Goal: Task Accomplishment & Management: Use online tool/utility

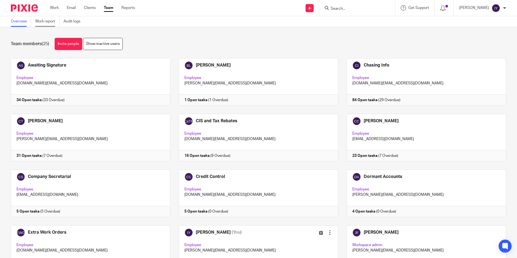
click at [46, 22] on link "Work report" at bounding box center [47, 21] width 24 height 11
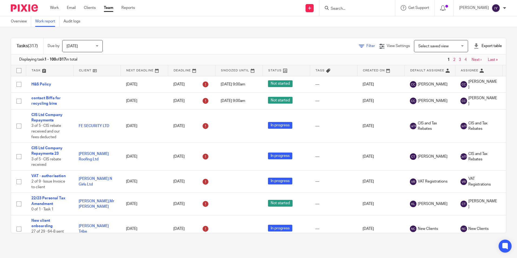
click at [359, 47] on icon at bounding box center [361, 46] width 5 height 5
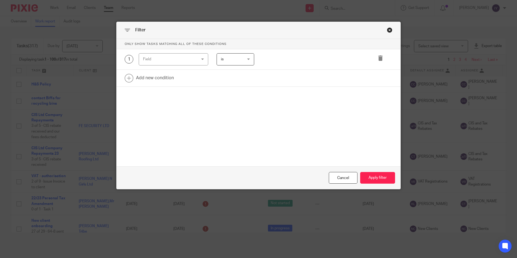
click at [194, 63] on div "Field" at bounding box center [174, 59] width 70 height 12
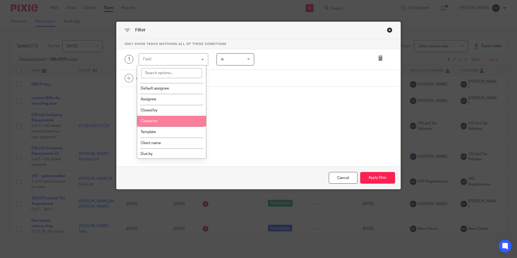
scroll to position [54, 0]
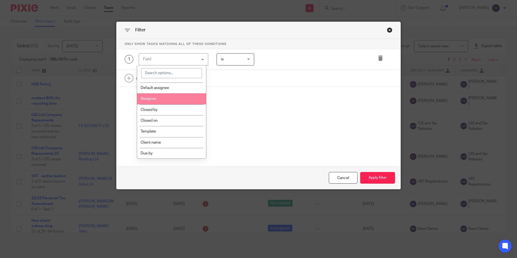
click at [174, 101] on li "Assignee" at bounding box center [171, 98] width 69 height 11
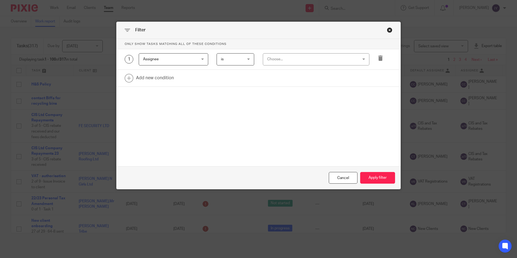
click at [235, 57] on span "is" at bounding box center [234, 59] width 27 height 11
click at [232, 83] on li "is not" at bounding box center [233, 81] width 37 height 11
click at [265, 64] on div "Choose..." at bounding box center [316, 59] width 107 height 12
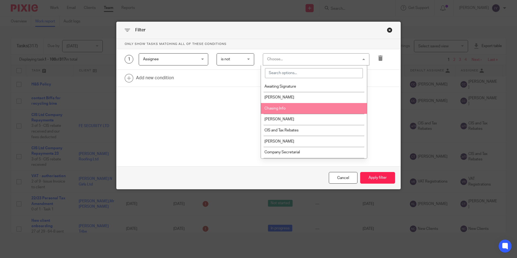
click at [274, 107] on span "Chasing Info" at bounding box center [275, 109] width 21 height 4
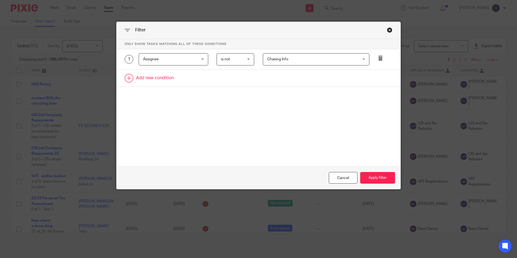
click at [175, 76] on link at bounding box center [259, 78] width 284 height 17
click at [175, 76] on div "Field" at bounding box center [169, 79] width 52 height 11
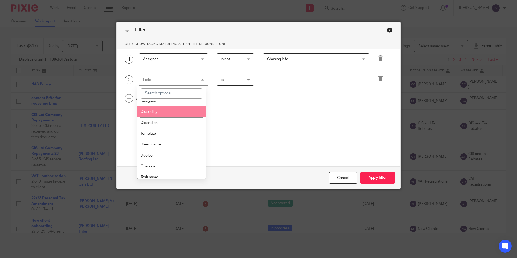
scroll to position [81, 0]
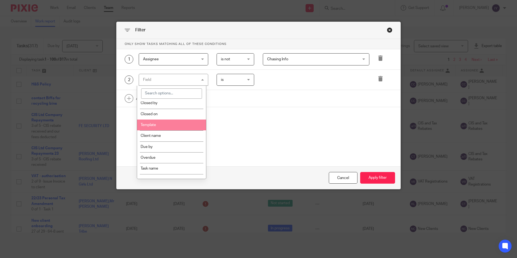
click at [170, 122] on li "Template" at bounding box center [171, 125] width 69 height 11
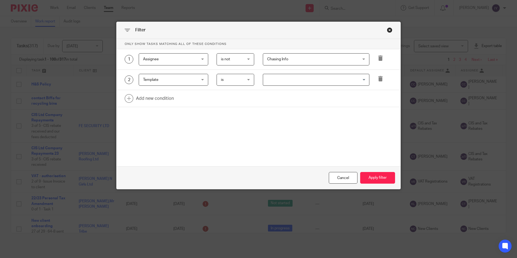
click at [281, 78] on input "Search for option" at bounding box center [315, 79] width 103 height 9
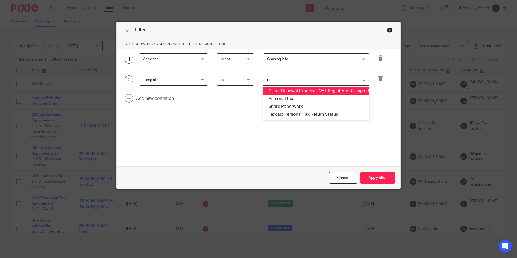
type input "pers"
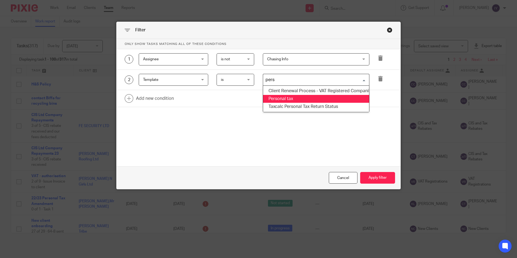
click at [268, 97] on li "Personal tax" at bounding box center [316, 99] width 106 height 8
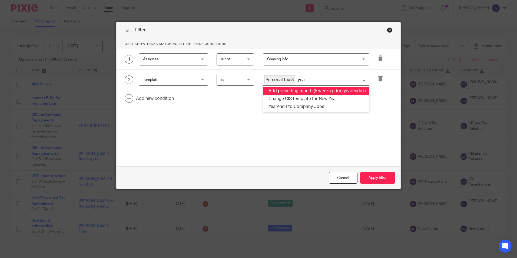
type input "year"
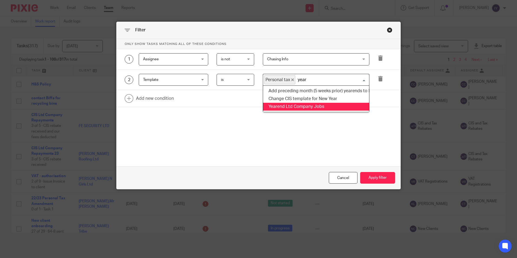
click at [284, 105] on li "Yearend Ltd Company Jobs" at bounding box center [316, 107] width 106 height 8
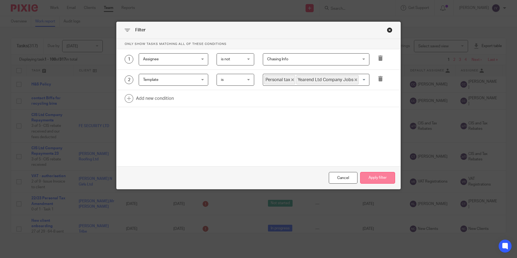
click at [376, 180] on button "Apply filter" at bounding box center [377, 178] width 35 height 12
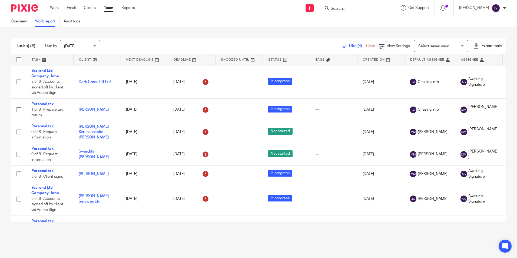
click at [477, 45] on div "Export table" at bounding box center [488, 45] width 28 height 5
click at [463, 66] on link "Excel spreadsheet" at bounding box center [474, 66] width 31 height 4
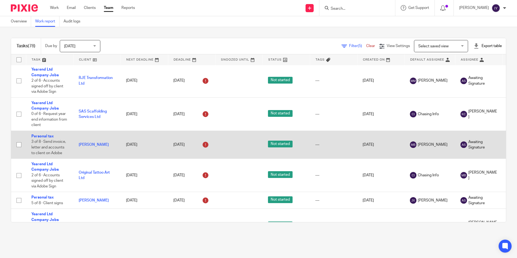
scroll to position [1640, 0]
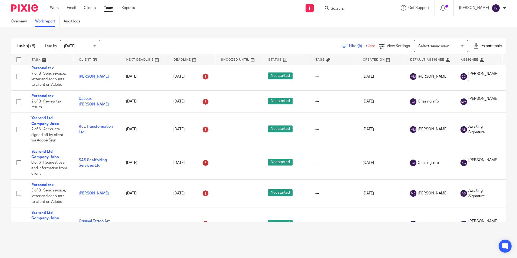
click at [263, 33] on div "Tasks (78) Due by Today Today Today Tomorrow This week Next week This month Nex…" at bounding box center [258, 130] width 517 height 206
click at [358, 46] on span "(5)" at bounding box center [360, 46] width 4 height 4
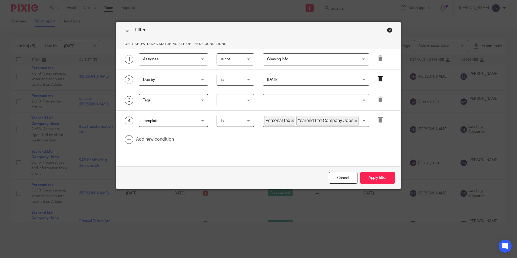
click at [380, 79] on icon at bounding box center [380, 78] width 5 height 5
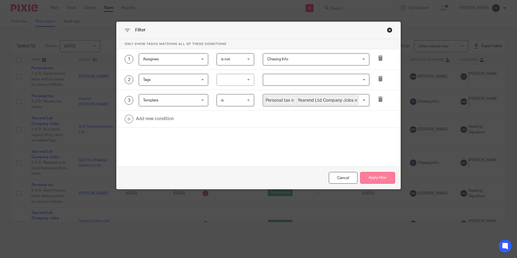
click at [386, 178] on button "Apply filter" at bounding box center [377, 178] width 35 height 12
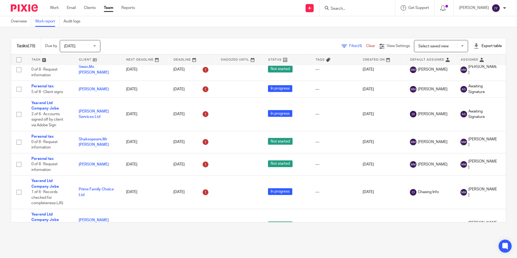
scroll to position [54, 0]
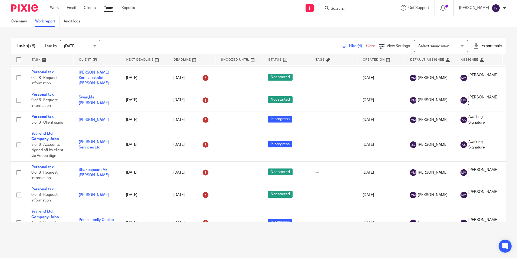
click at [349, 47] on span "Filter (4)" at bounding box center [357, 46] width 17 height 4
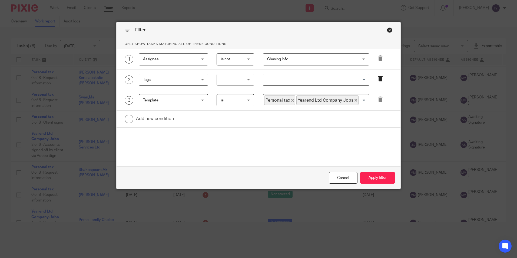
click at [379, 79] on icon at bounding box center [380, 78] width 5 height 5
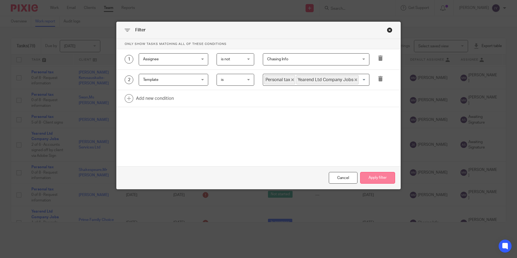
click at [389, 180] on button "Apply filter" at bounding box center [377, 178] width 35 height 12
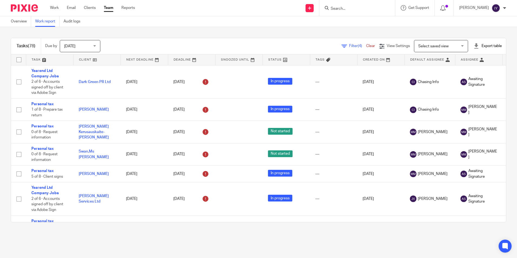
click at [344, 10] on input "Search" at bounding box center [354, 8] width 49 height 5
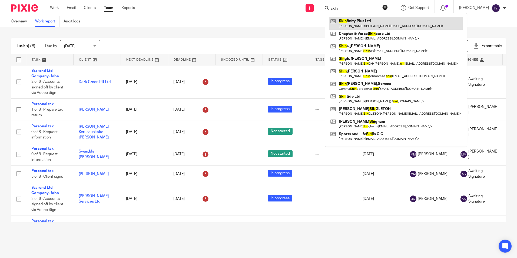
type input "skin"
click at [381, 20] on link at bounding box center [396, 23] width 134 height 12
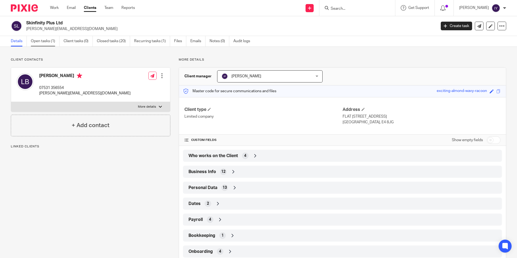
click at [42, 41] on link "Open tasks (1)" at bounding box center [45, 41] width 29 height 11
